Goal: Contribute content

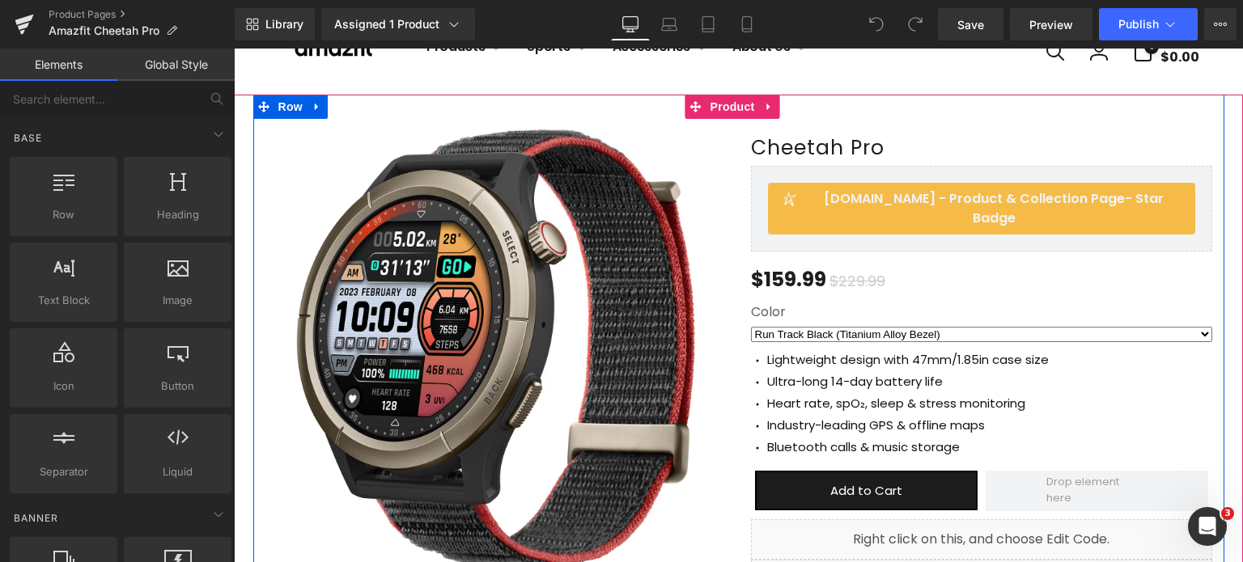
scroll to position [162, 0]
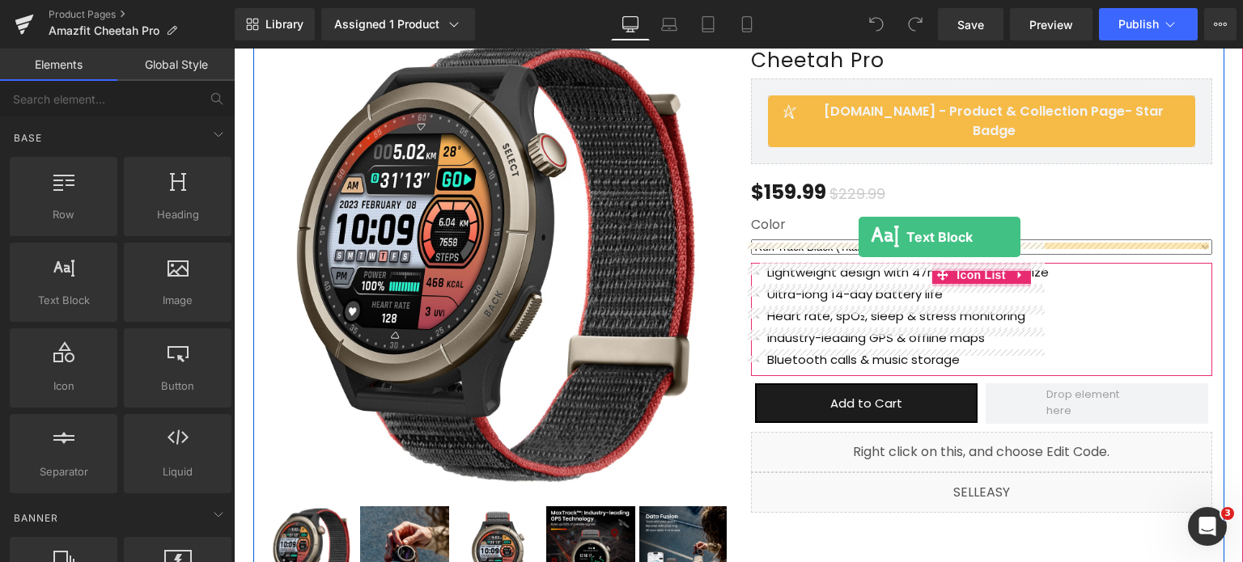
drag, startPoint x: 326, startPoint y: 346, endPoint x: 858, endPoint y: 237, distance: 543.3
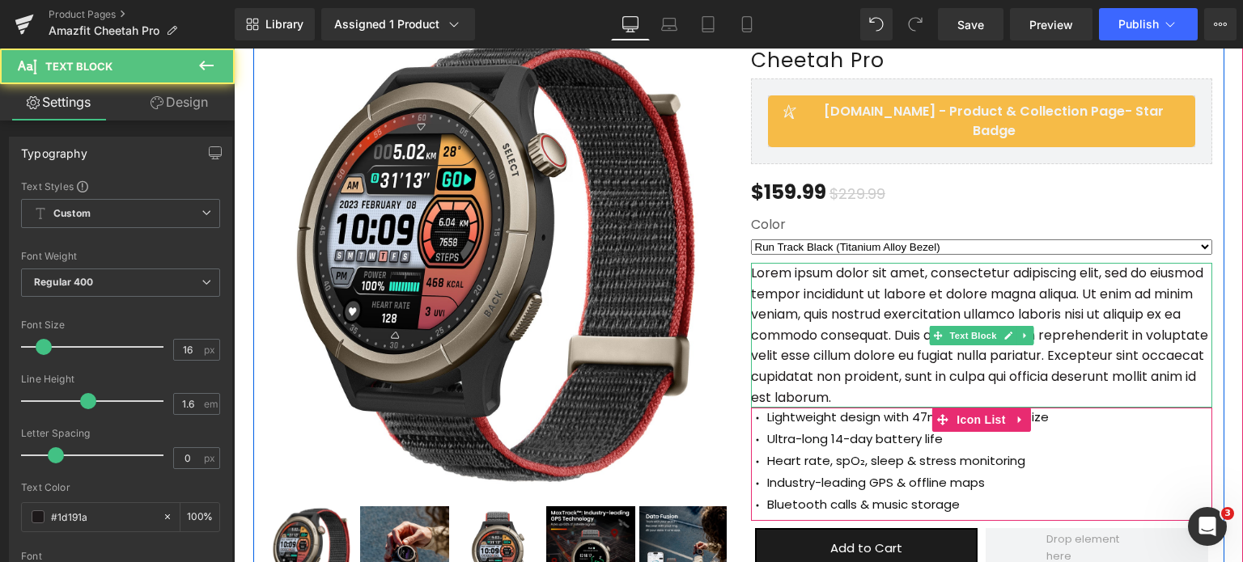
click at [883, 333] on p "Lorem ipsum dolor sit amet, consectetur adipiscing elit, sed do eiusmod tempor …" at bounding box center [981, 335] width 461 height 145
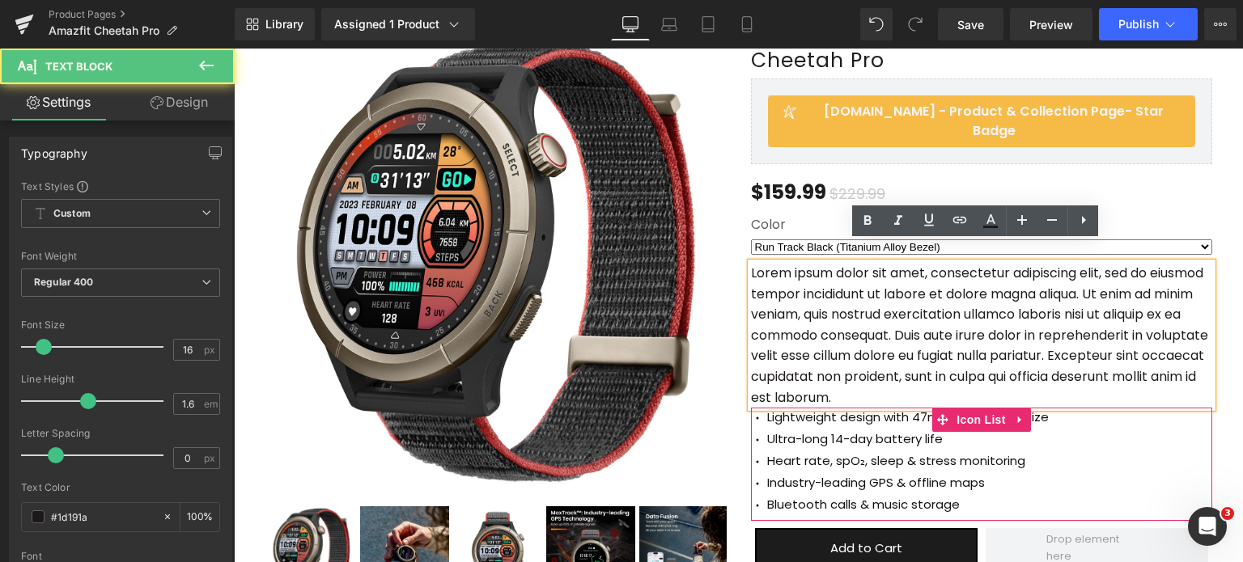
scroll to position [162, 0]
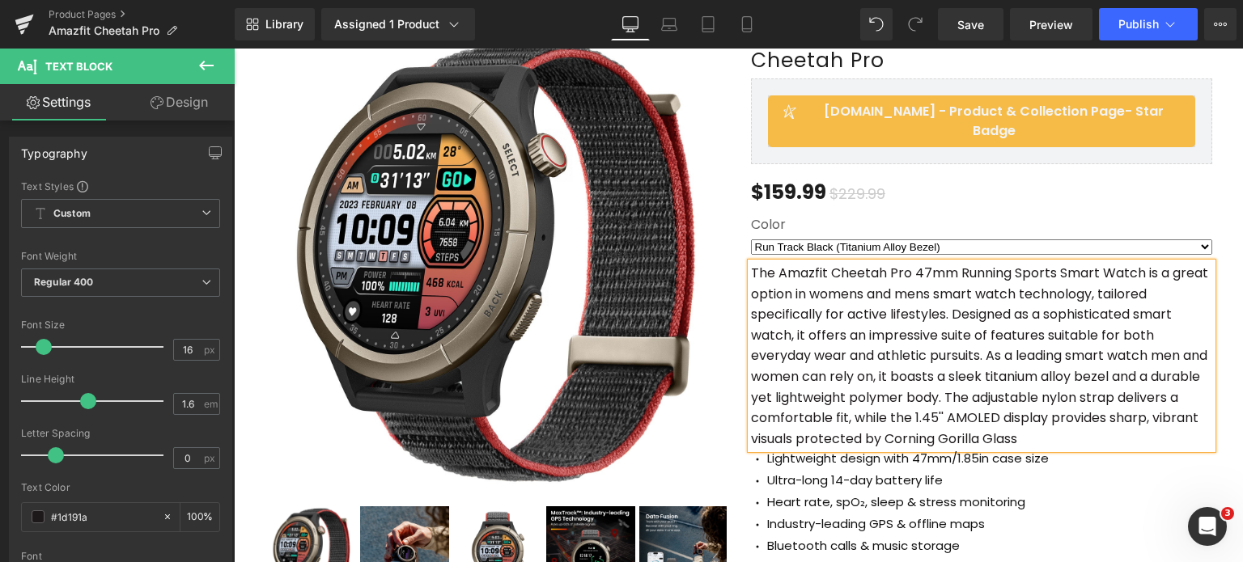
click at [1226, 331] on div "(P) Image ‹ ›" at bounding box center [738, 357] width 1009 height 700
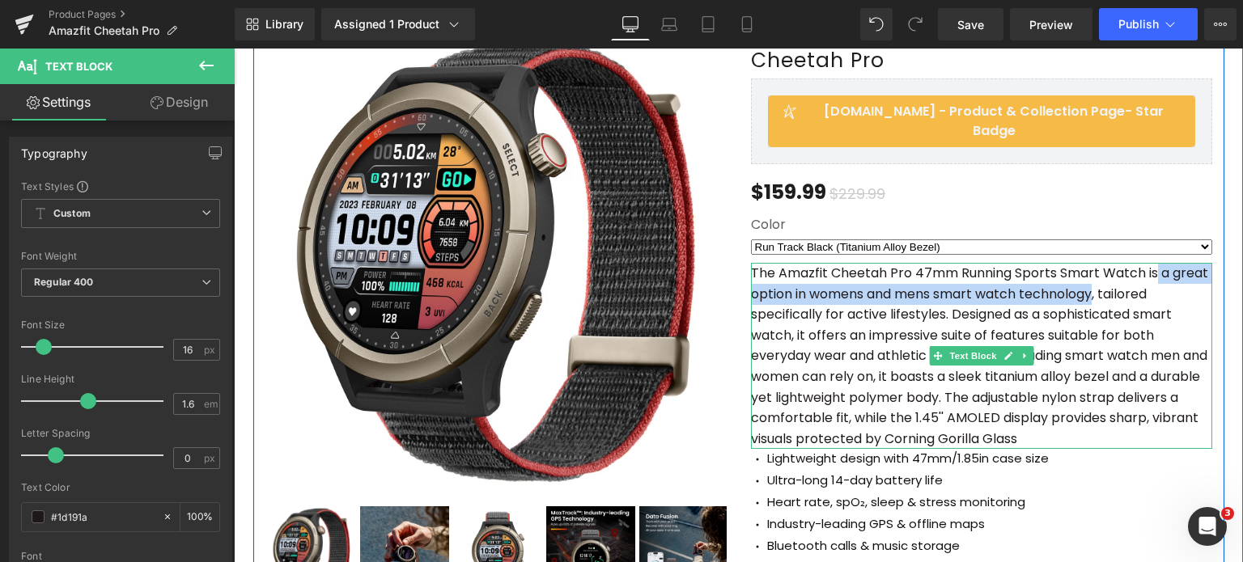
drag, startPoint x: 1091, startPoint y: 271, endPoint x: 1152, endPoint y: 252, distance: 64.5
click at [1152, 263] on p "The Amazfit Cheetah Pro 47mm Running Sports Smart Watch is a great option in wo…" at bounding box center [981, 356] width 461 height 186
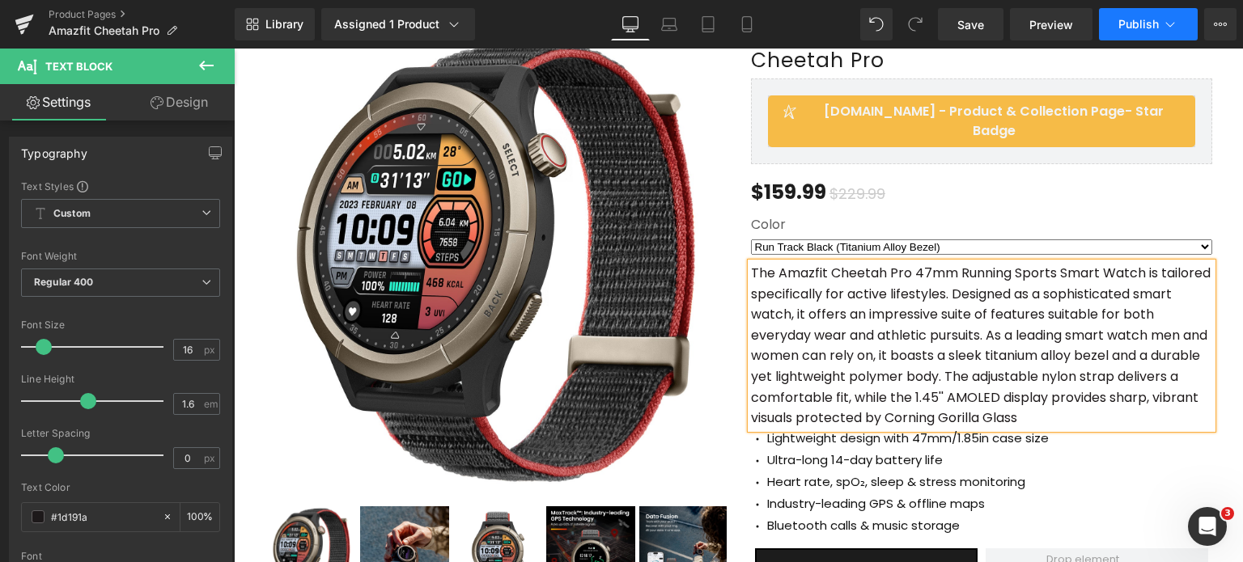
click at [1155, 19] on span "Publish" at bounding box center [1138, 24] width 40 height 13
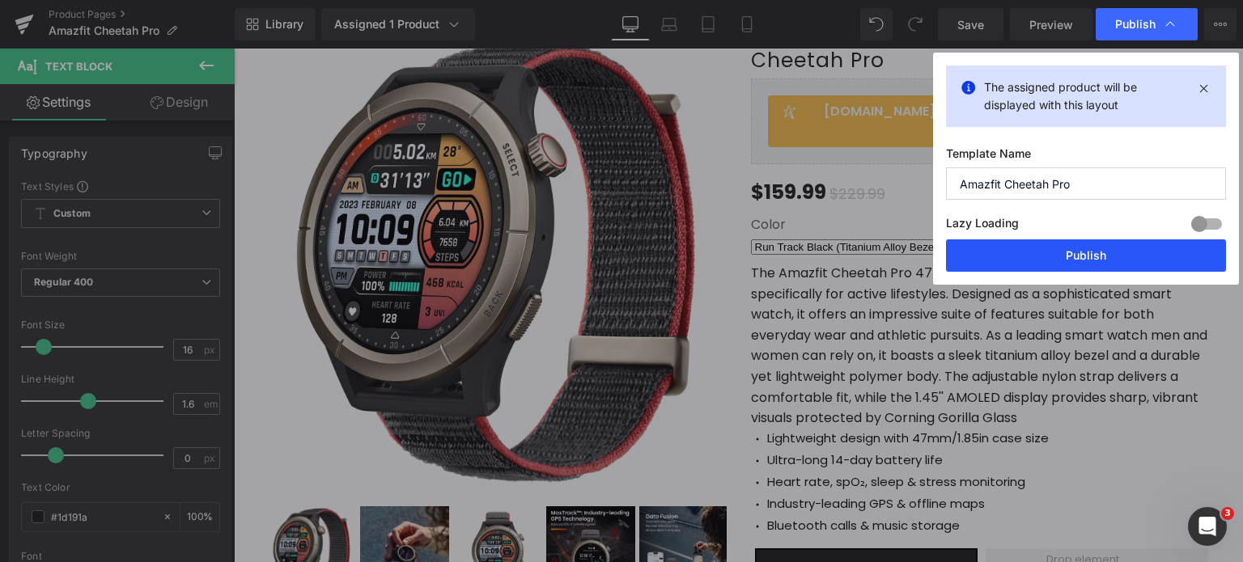
drag, startPoint x: 1080, startPoint y: 249, endPoint x: 460, endPoint y: 513, distance: 674.3
click at [1080, 249] on button "Publish" at bounding box center [1086, 256] width 280 height 32
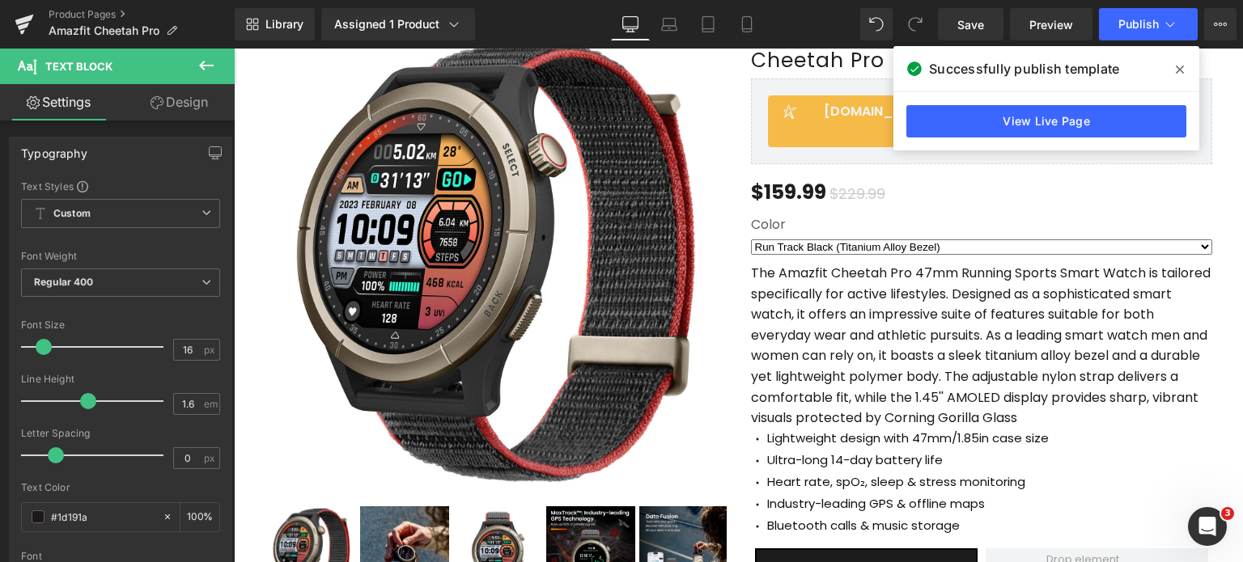
click at [206, 61] on icon at bounding box center [206, 65] width 19 height 19
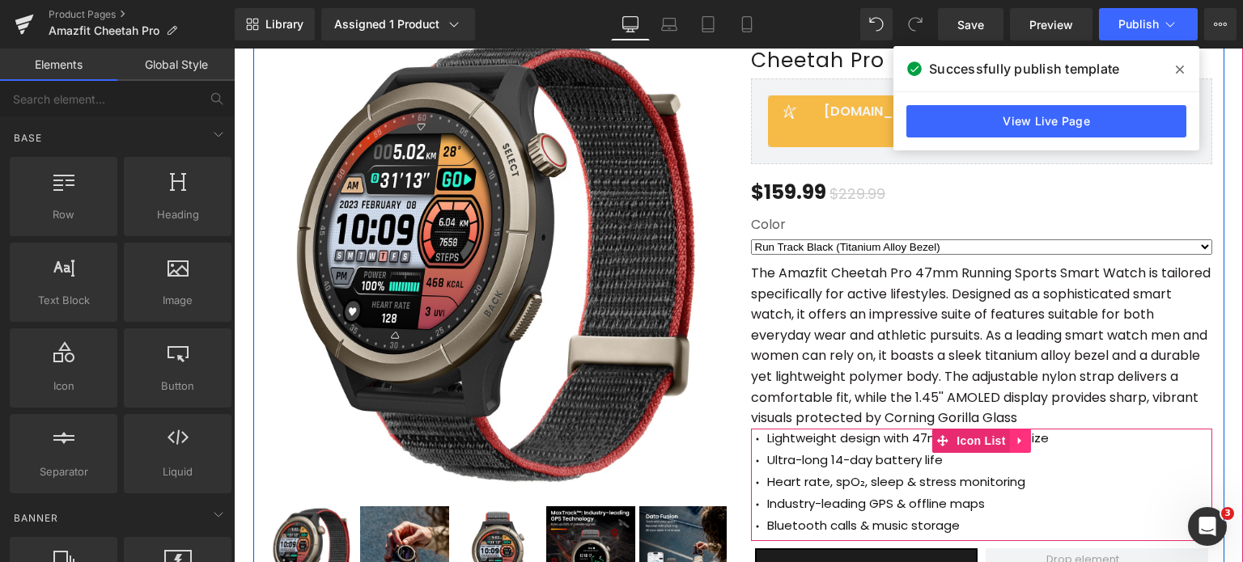
click at [1015, 435] on icon at bounding box center [1020, 441] width 11 height 12
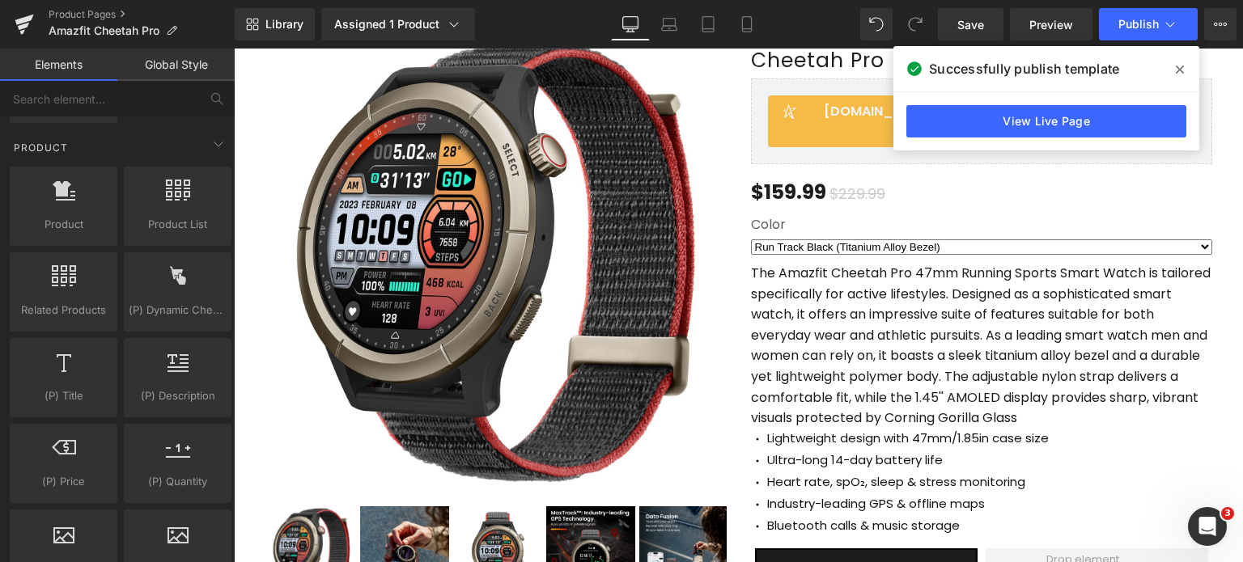
scroll to position [1087, 0]
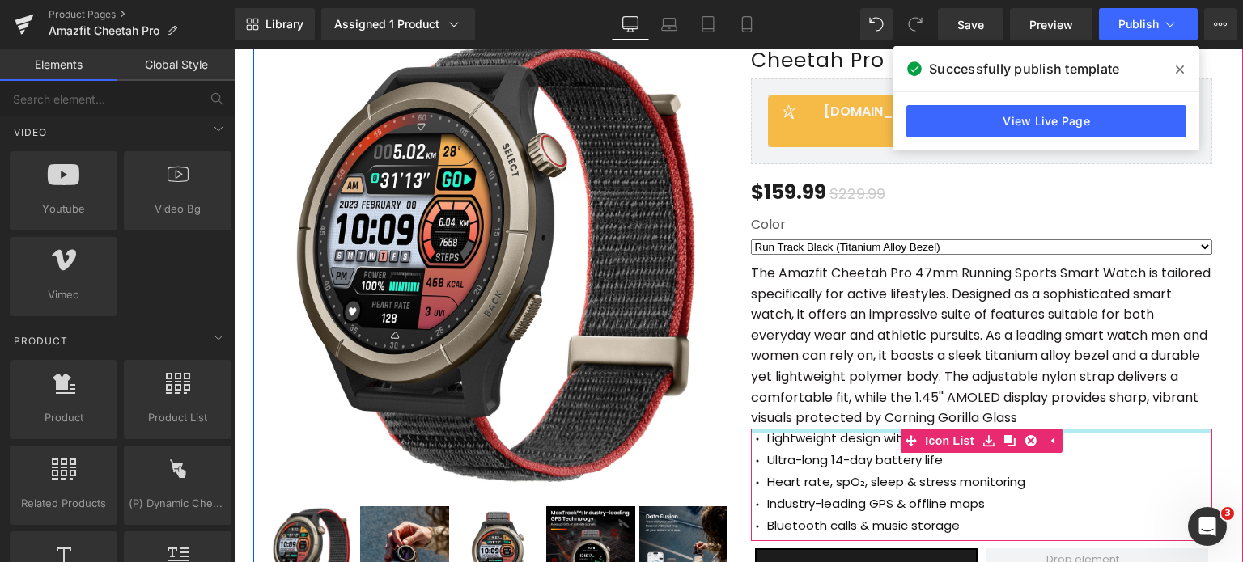
click at [1114, 400] on p "The Amazfit Cheetah Pro 47mm Running Sports Smart Watch is tailored specificall…" at bounding box center [981, 346] width 461 height 166
click at [1185, 392] on p "The Amazfit Cheetah Pro 47mm Running Sports Smart Watch is tailored specificall…" at bounding box center [981, 346] width 461 height 166
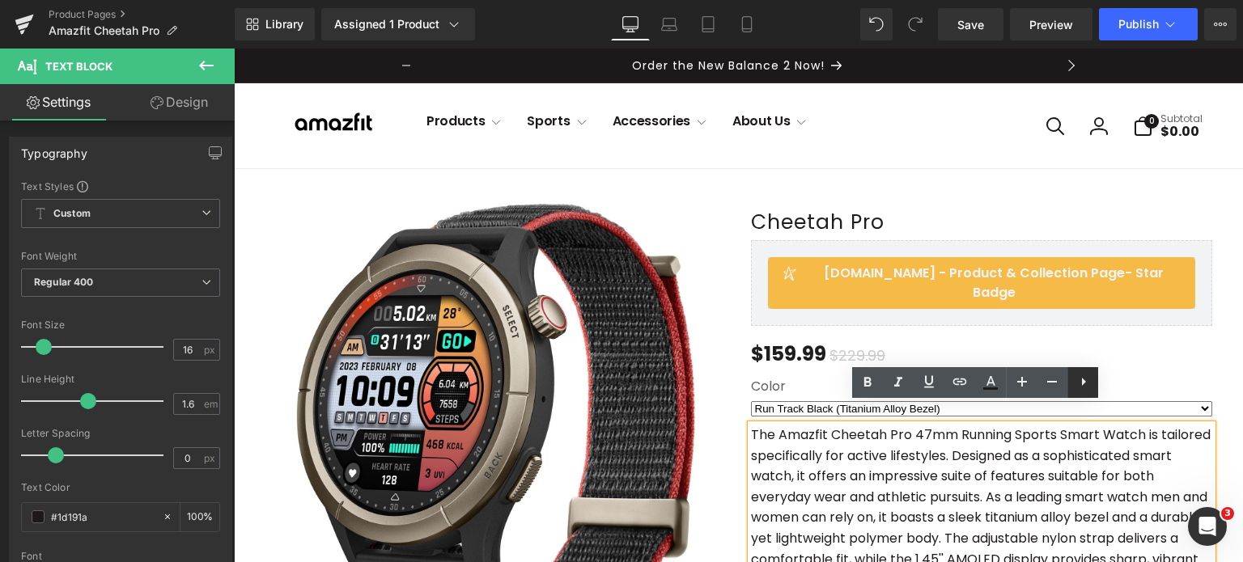
scroll to position [243, 0]
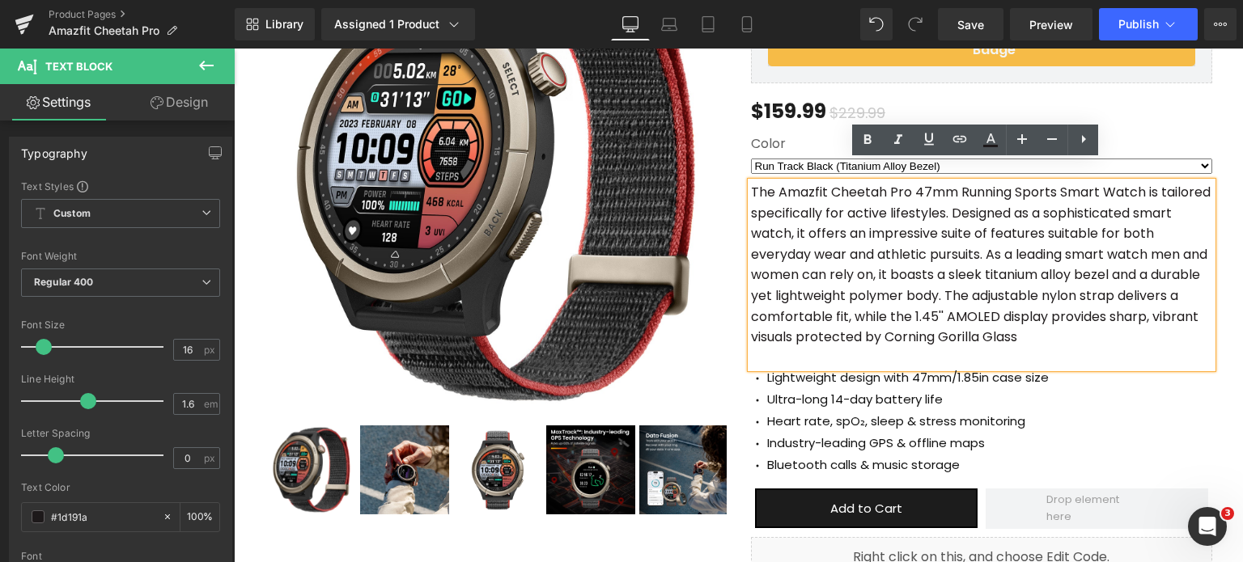
click at [865, 390] on div "Ultra-long 14-day battery life Text Block" at bounding box center [906, 399] width 286 height 19
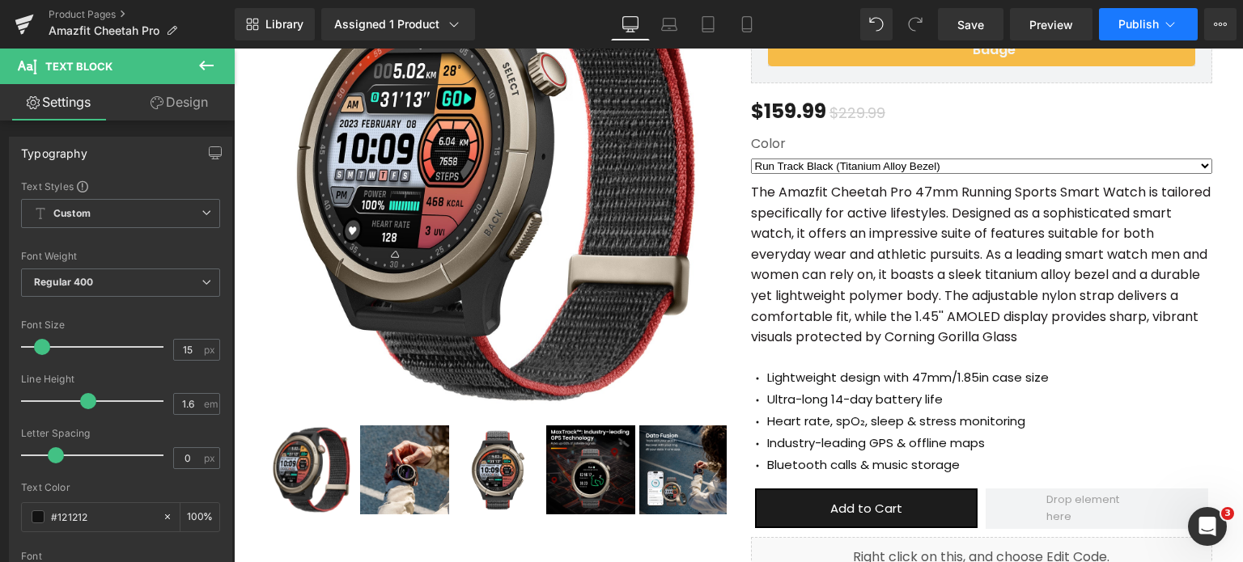
click at [1139, 40] on button "Publish" at bounding box center [1148, 24] width 99 height 32
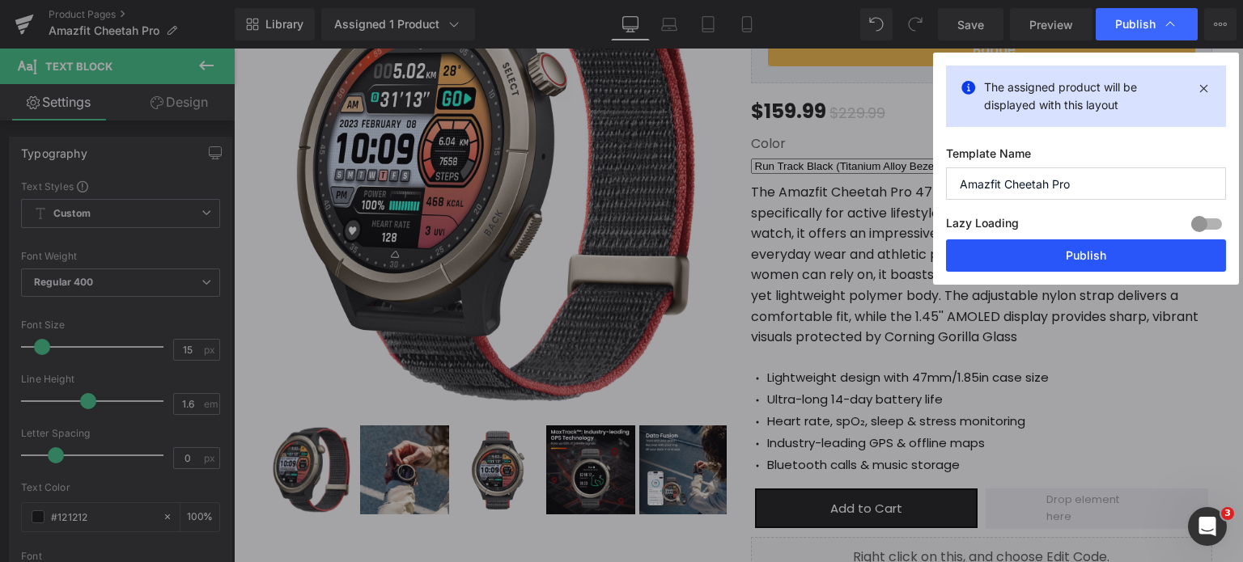
click at [1068, 248] on button "Publish" at bounding box center [1086, 256] width 280 height 32
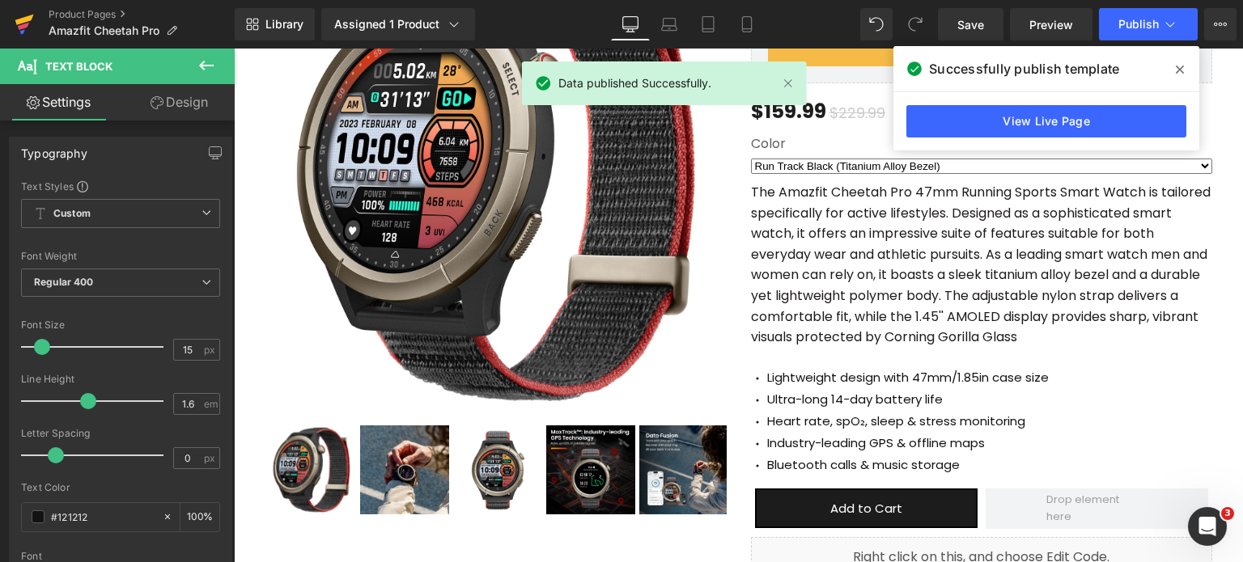
click at [23, 19] on icon at bounding box center [24, 20] width 19 height 11
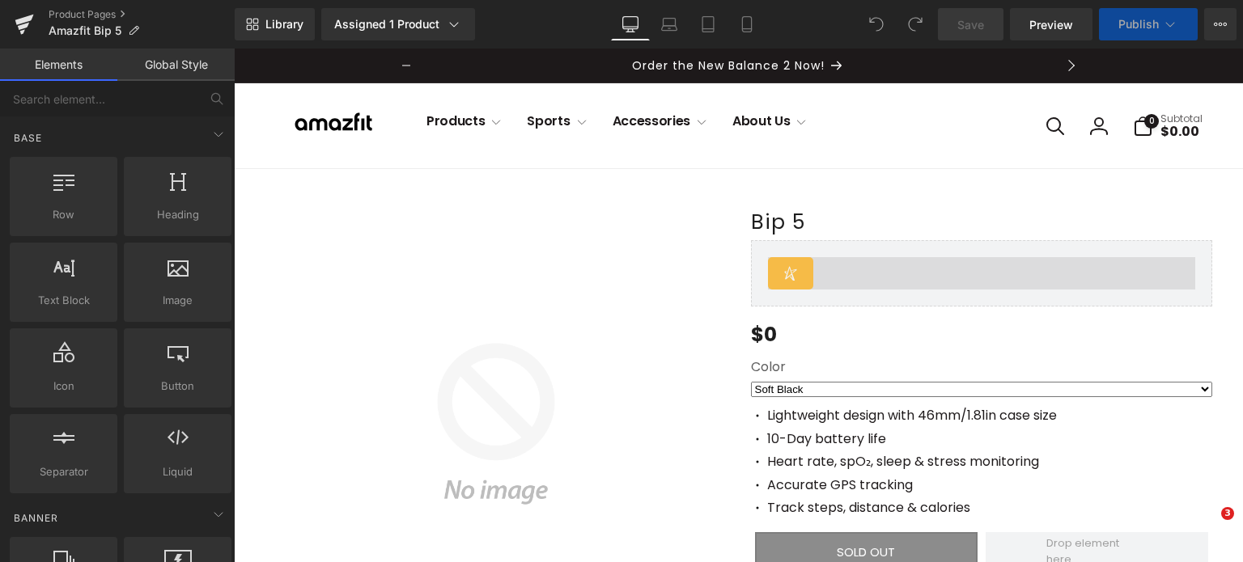
select select "Pastel Pink"
